Goal: Information Seeking & Learning: Learn about a topic

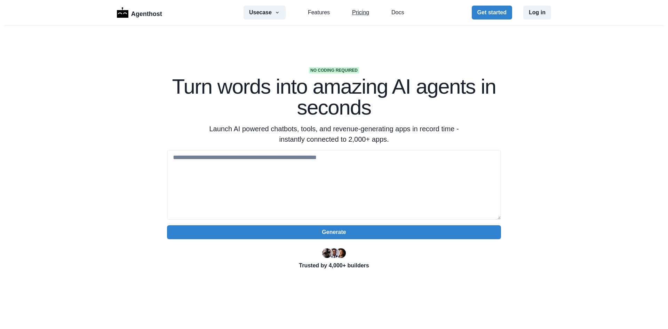
click at [358, 11] on link "Pricing" at bounding box center [360, 12] width 17 height 8
click at [312, 2] on div "Agenthost Usecase AI SaaS Customer Support SMS Chatbot Sales Marketing Educatio…" at bounding box center [334, 12] width 434 height 25
click at [319, 11] on link "Features" at bounding box center [319, 12] width 22 height 8
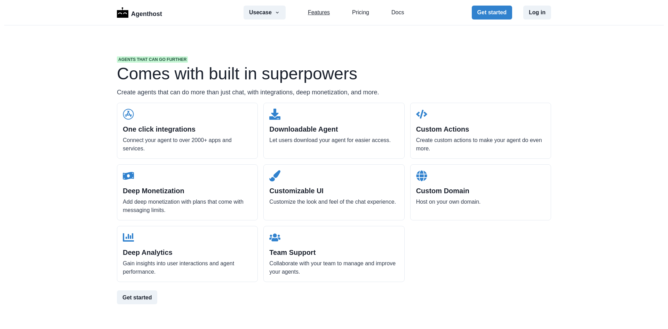
scroll to position [665, 0]
click at [254, 12] on button "Usecase" at bounding box center [265, 13] width 42 height 14
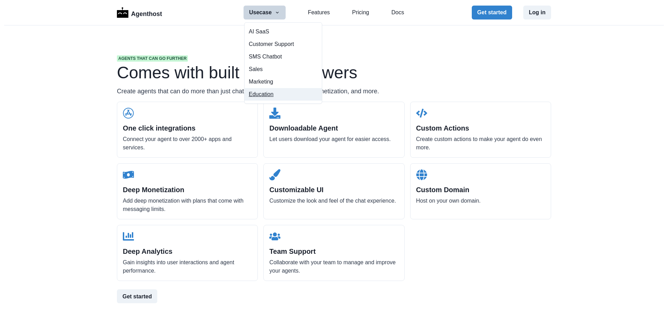
click at [284, 94] on button "Education" at bounding box center [283, 94] width 77 height 13
